Goal: Transaction & Acquisition: Register for event/course

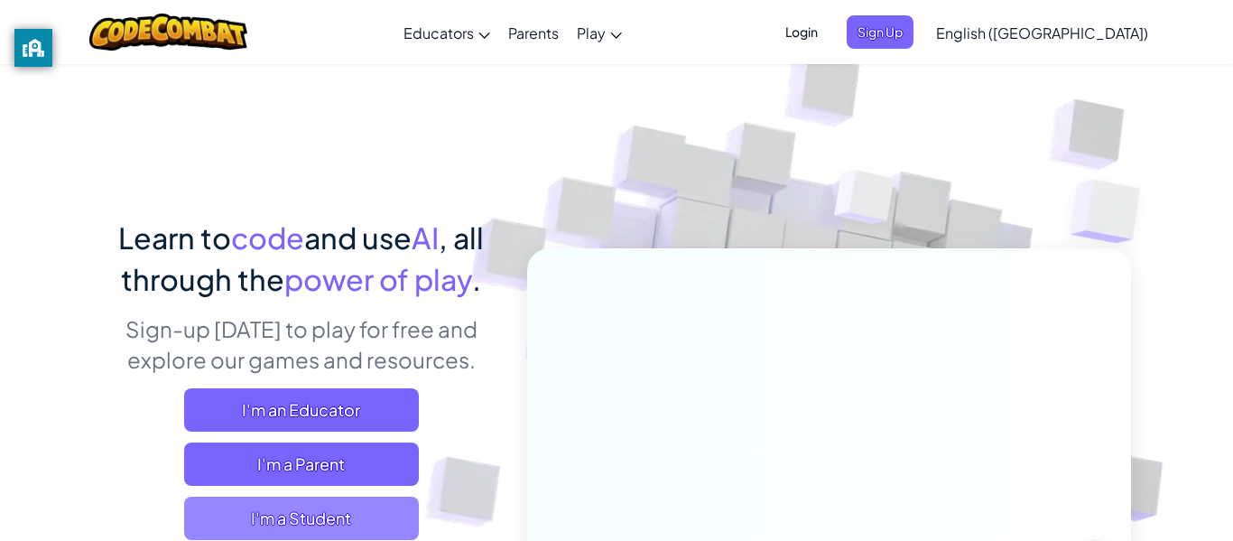
click at [324, 526] on span "I'm a Student" at bounding box center [301, 518] width 235 height 43
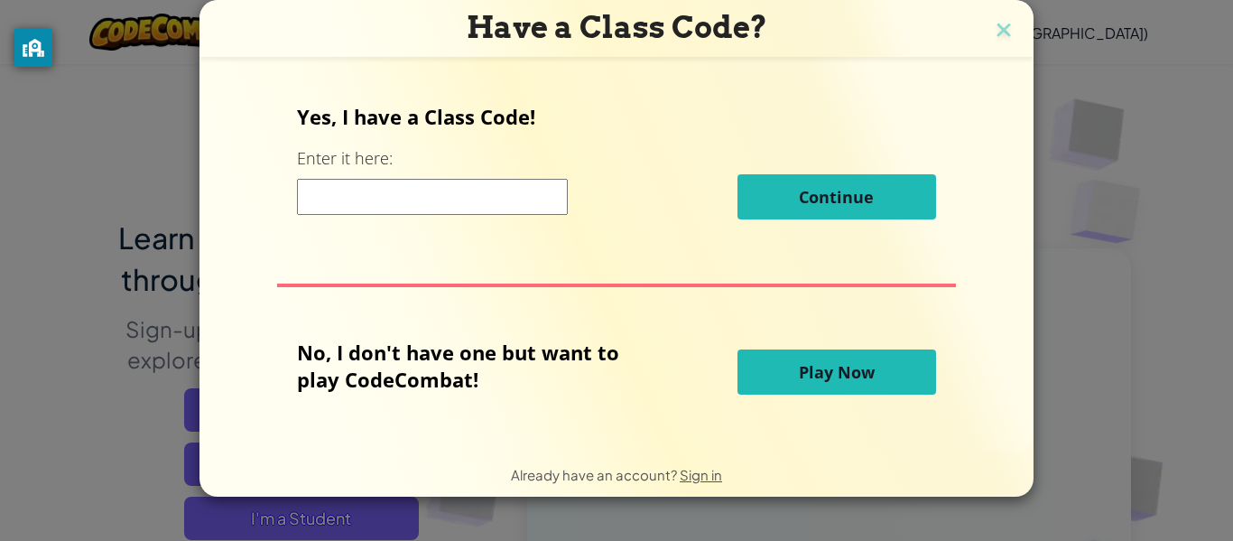
click at [509, 195] on input at bounding box center [432, 197] width 271 height 36
click at [998, 31] on img at bounding box center [1003, 31] width 23 height 27
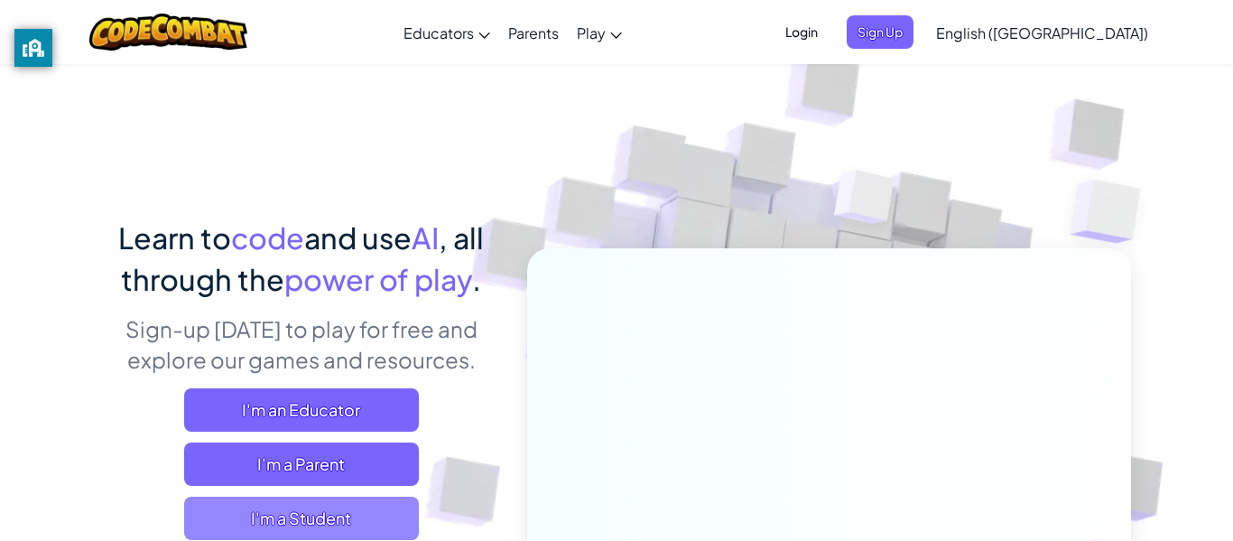
click at [394, 517] on span "I'm a Student" at bounding box center [301, 518] width 235 height 43
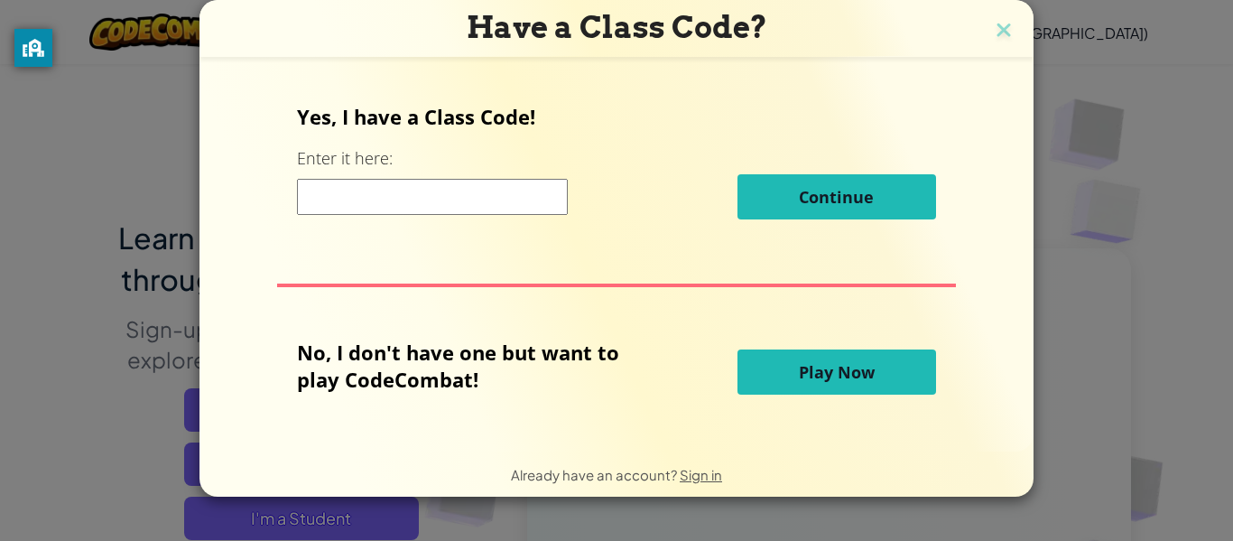
click at [647, 97] on div "Yes, I have a Class Code! Enter it here: Continue No, I don't have one but want…" at bounding box center [617, 254] width 798 height 354
click at [359, 192] on input at bounding box center [432, 197] width 271 height 36
click at [1000, 36] on img at bounding box center [1003, 31] width 23 height 27
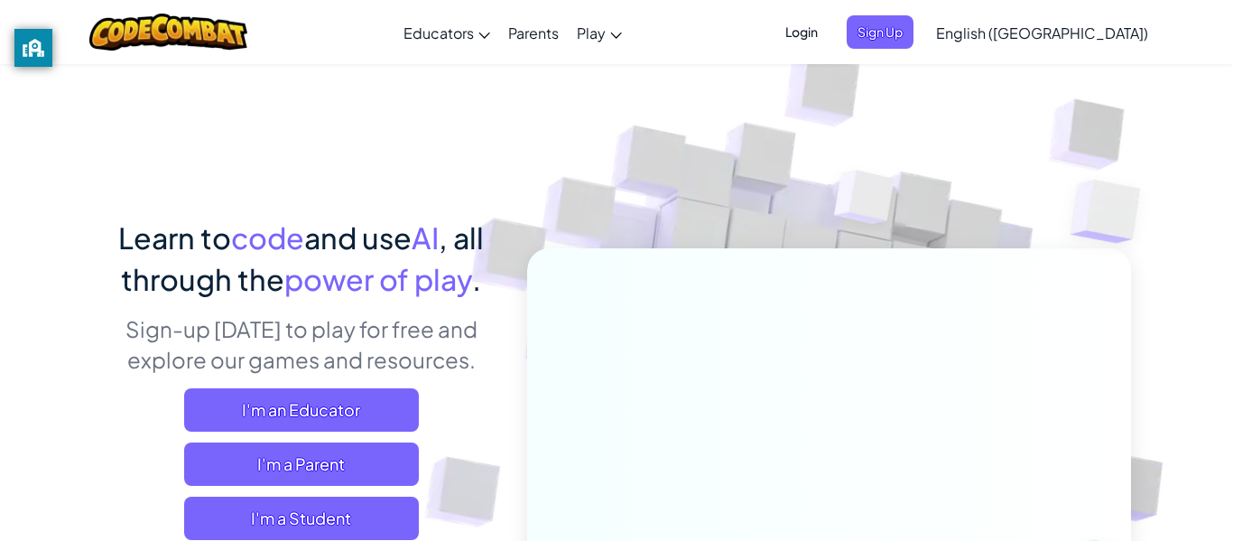
click at [829, 32] on span "Login" at bounding box center [802, 31] width 54 height 33
